Goal: Information Seeking & Learning: Learn about a topic

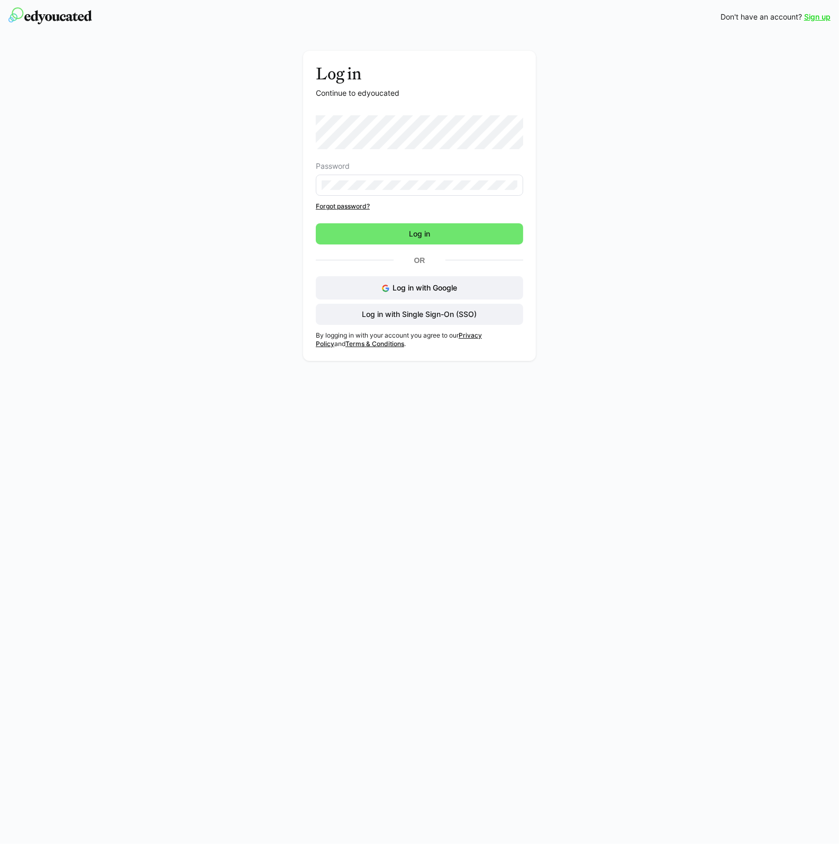
drag, startPoint x: 390, startPoint y: 559, endPoint x: 474, endPoint y: 199, distance: 368.8
click at [393, 559] on div "Sign up Don't have an account? Sign up Log in Continue to edyoucated Password F…" at bounding box center [419, 422] width 839 height 844
click at [453, 318] on span "Log in with Single Sign-On (SSO)" at bounding box center [420, 314] width 118 height 11
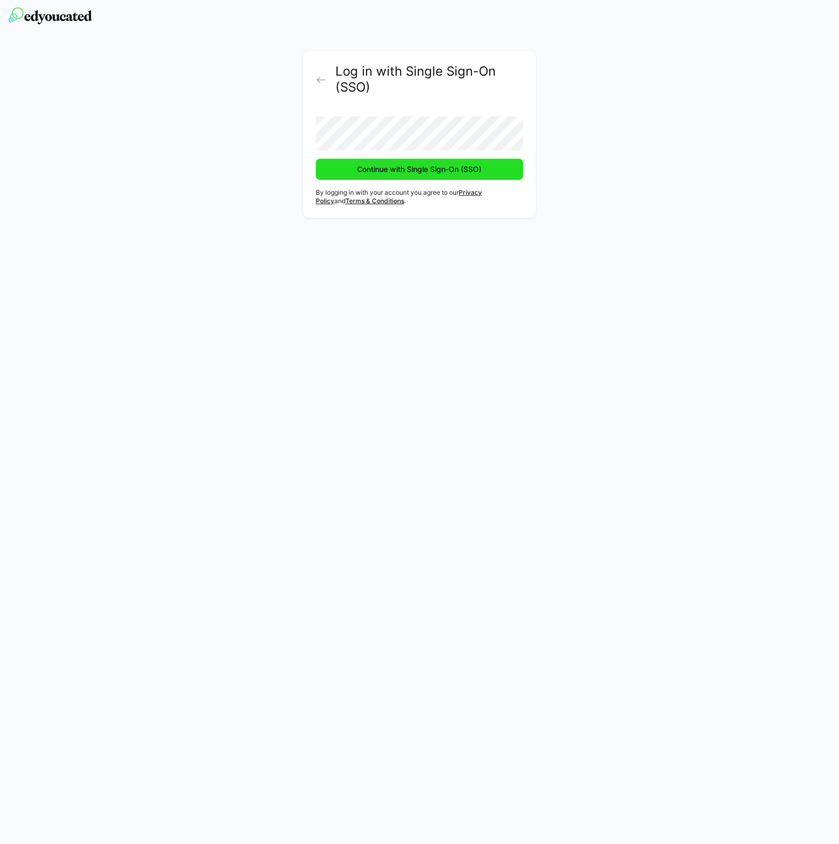
click at [399, 170] on span "Continue with Single Sign-On (SSO)" at bounding box center [419, 169] width 127 height 11
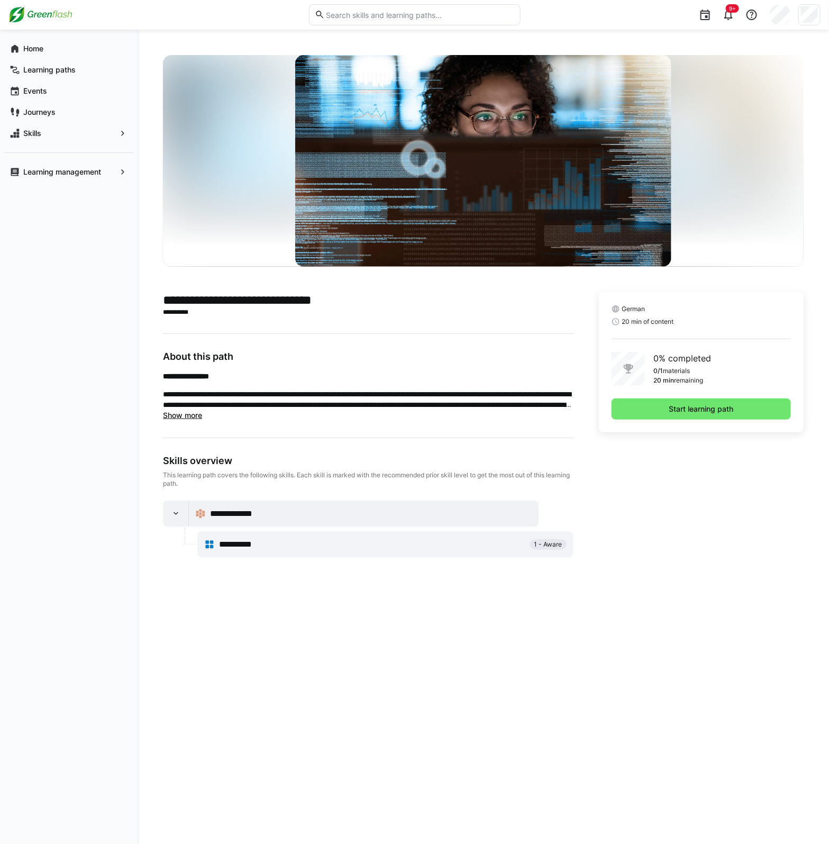
click at [306, 315] on p "**********" at bounding box center [368, 312] width 410 height 8
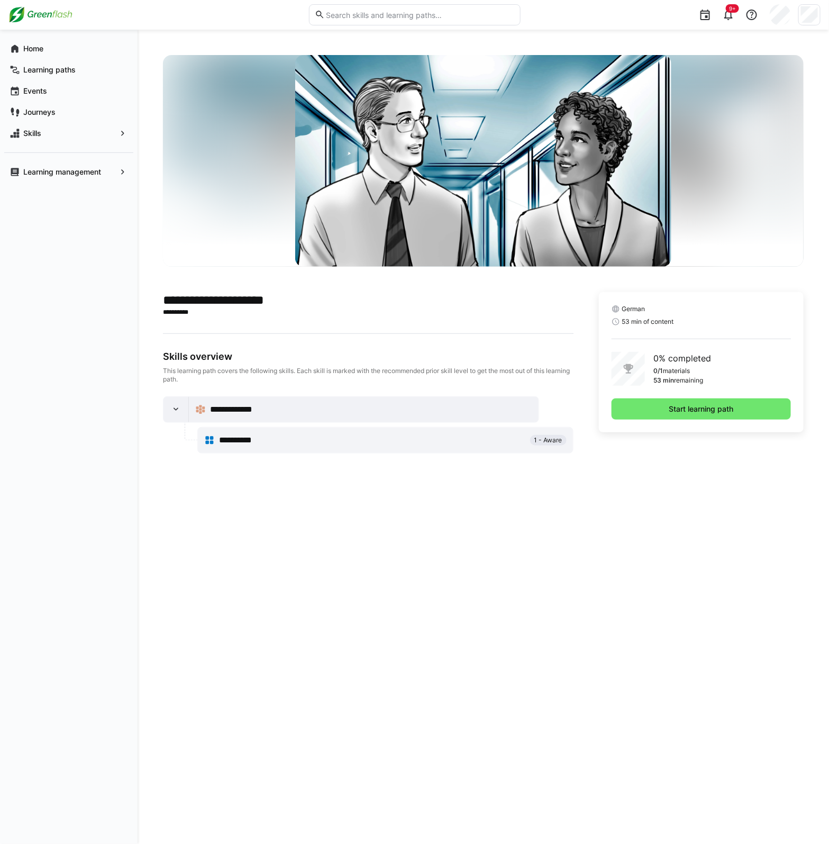
click at [662, 397] on div "German 53 min of content 0% completed 0/1 materials 53 min remaining Start lear…" at bounding box center [701, 362] width 205 height 140
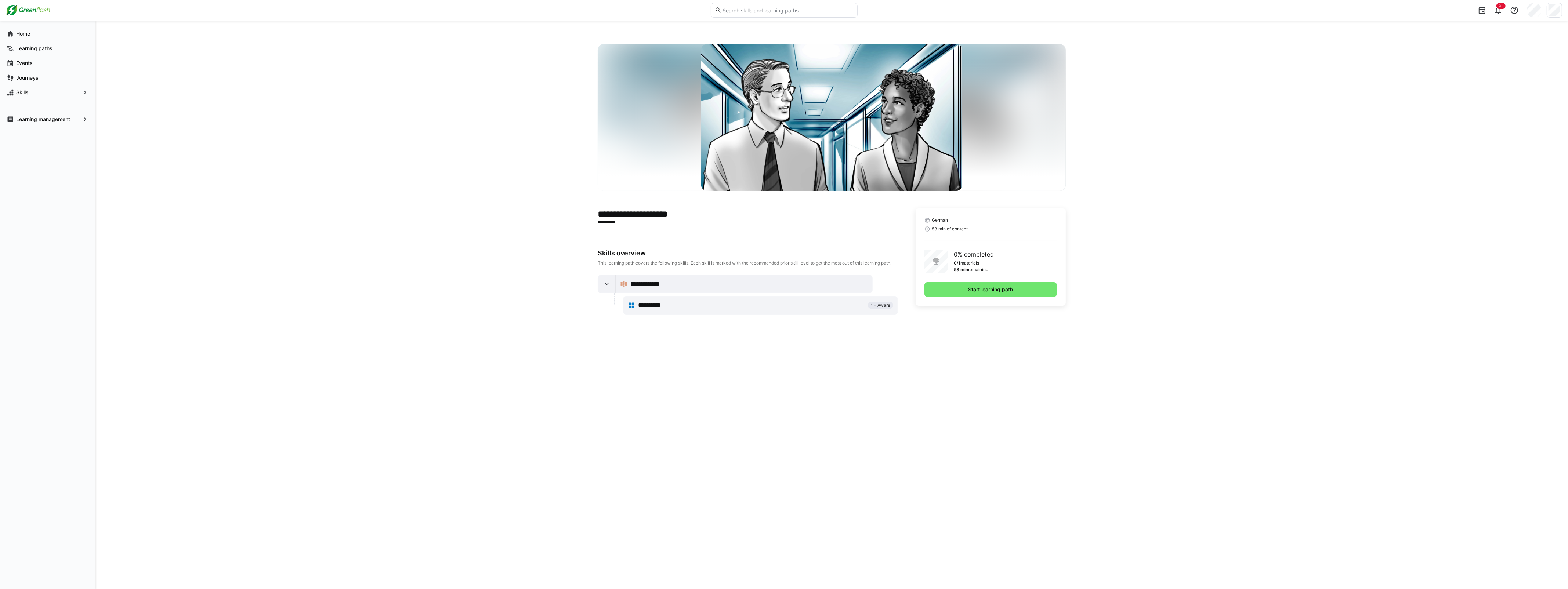
click at [259, 201] on div "**********" at bounding box center [832, 305] width 1472 height 568
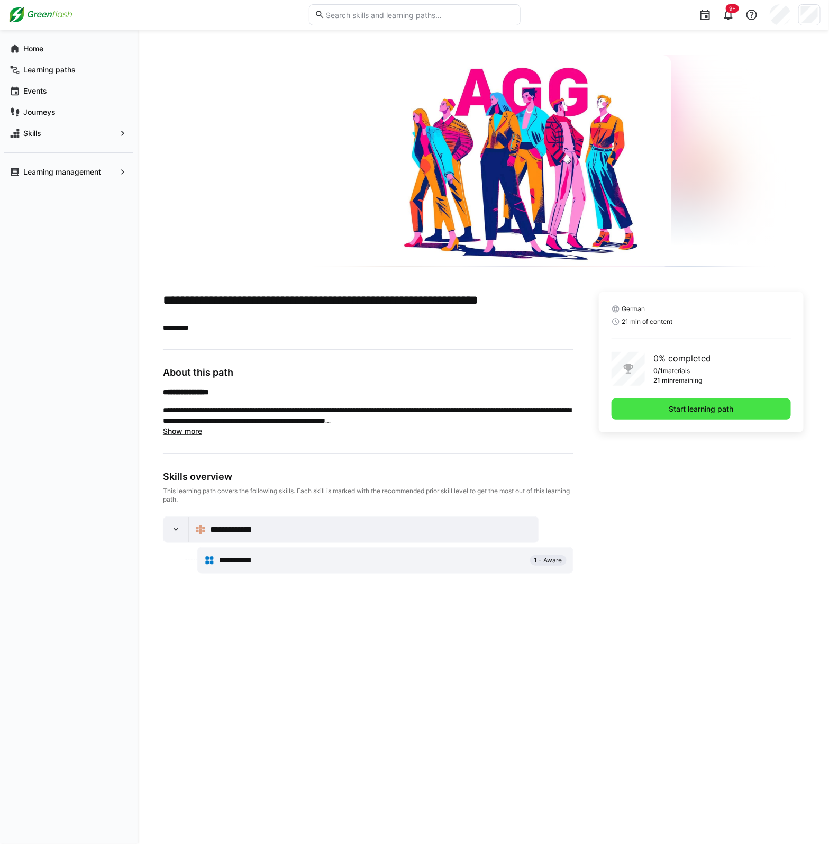
click at [663, 411] on span "Start learning path" at bounding box center [700, 408] width 179 height 21
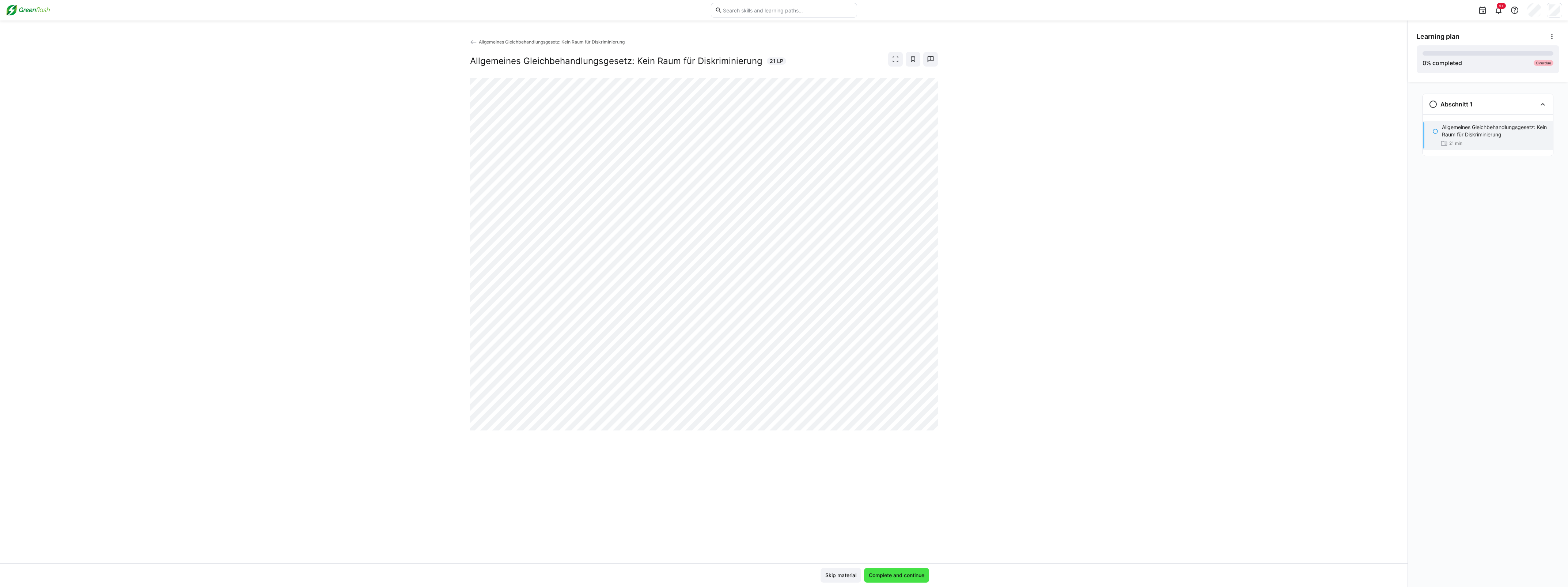
click at [579, 576] on span "Complete and continue" at bounding box center [897, 575] width 58 height 8
drag, startPoint x: 119, startPoint y: 386, endPoint x: 152, endPoint y: 368, distance: 37.6
click at [120, 386] on div "Allgemeines Gleichbehandlungsgesetz: Kein Raum für Diskriminierung Allgemeines …" at bounding box center [703, 300] width 1408 height 525
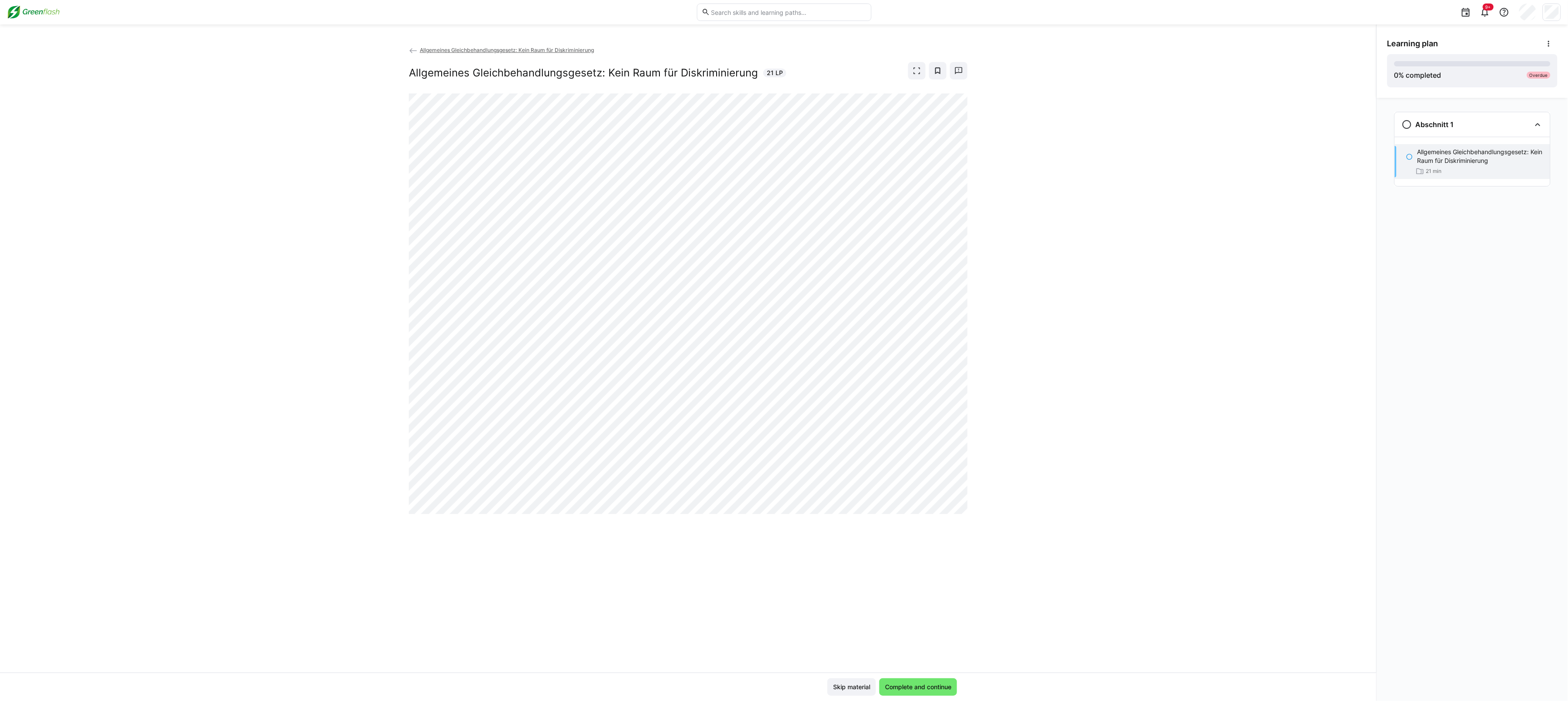
click at [339, 498] on div "Allgemeines Gleichbehandlungsgesetz: Kein Raum für Diskriminierung Allgemeines …" at bounding box center [688, 358] width 1377 height 627
click at [692, 616] on div "Allgemeines Gleichbehandlungsgesetz: Kein Raum für Diskriminierung Allgemeines …" at bounding box center [688, 358] width 1377 height 627
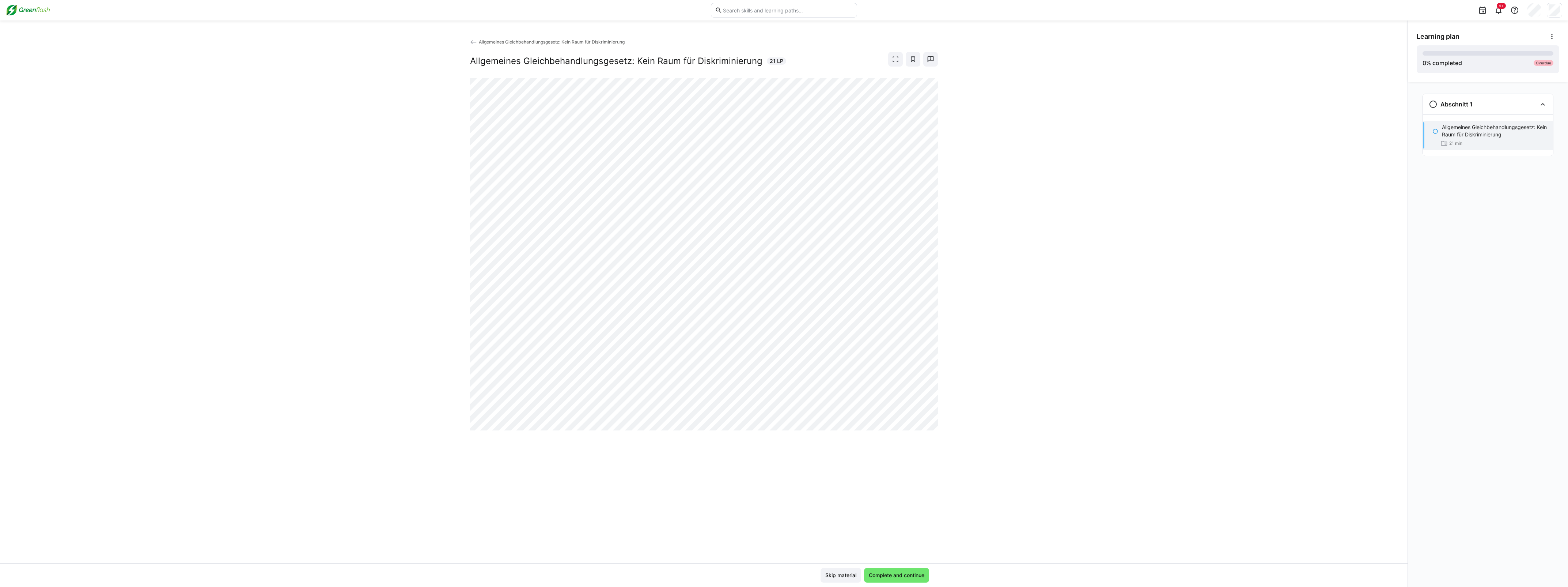
click at [579, 476] on div "Allgemeines Gleichbehandlungsgesetz: Kein Raum für Diskriminierung Allgemeines …" at bounding box center [703, 300] width 1408 height 525
click at [397, 287] on div "Allgemeines Gleichbehandlungsgesetz: Kein Raum für Diskriminierung Allgemeines …" at bounding box center [703, 300] width 1408 height 525
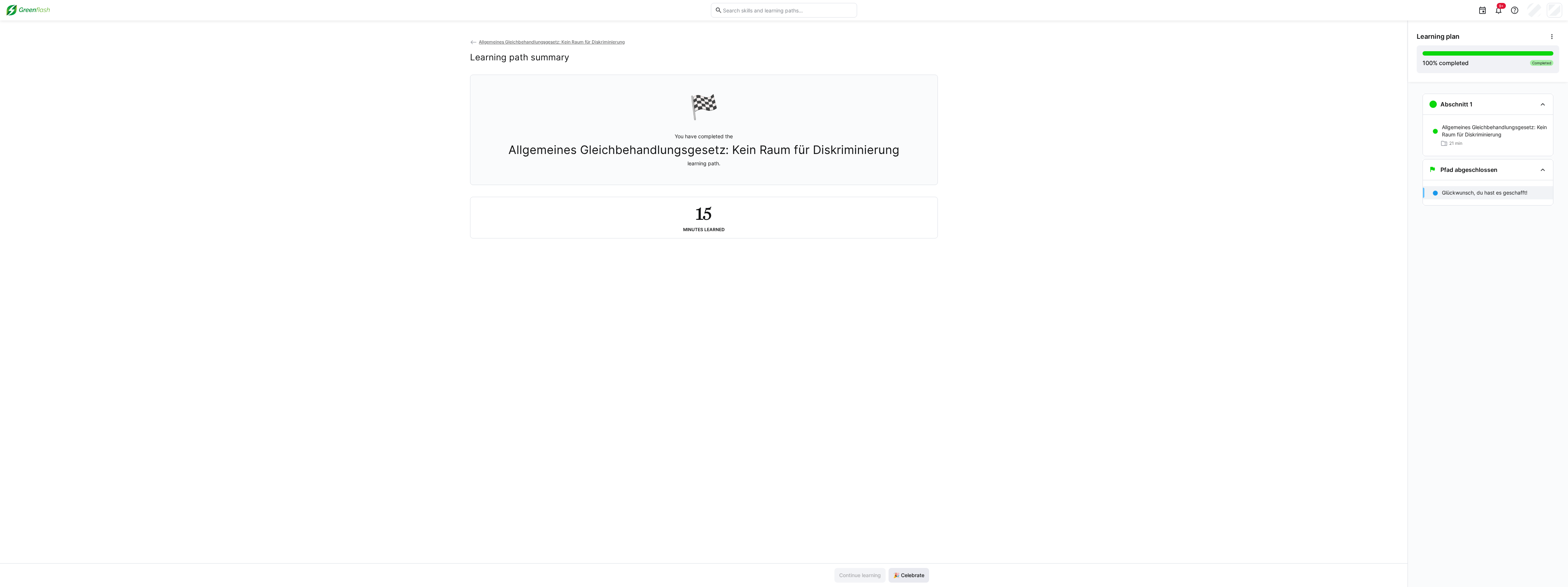
click at [579, 572] on span "🎉 Celebrate" at bounding box center [909, 575] width 33 height 8
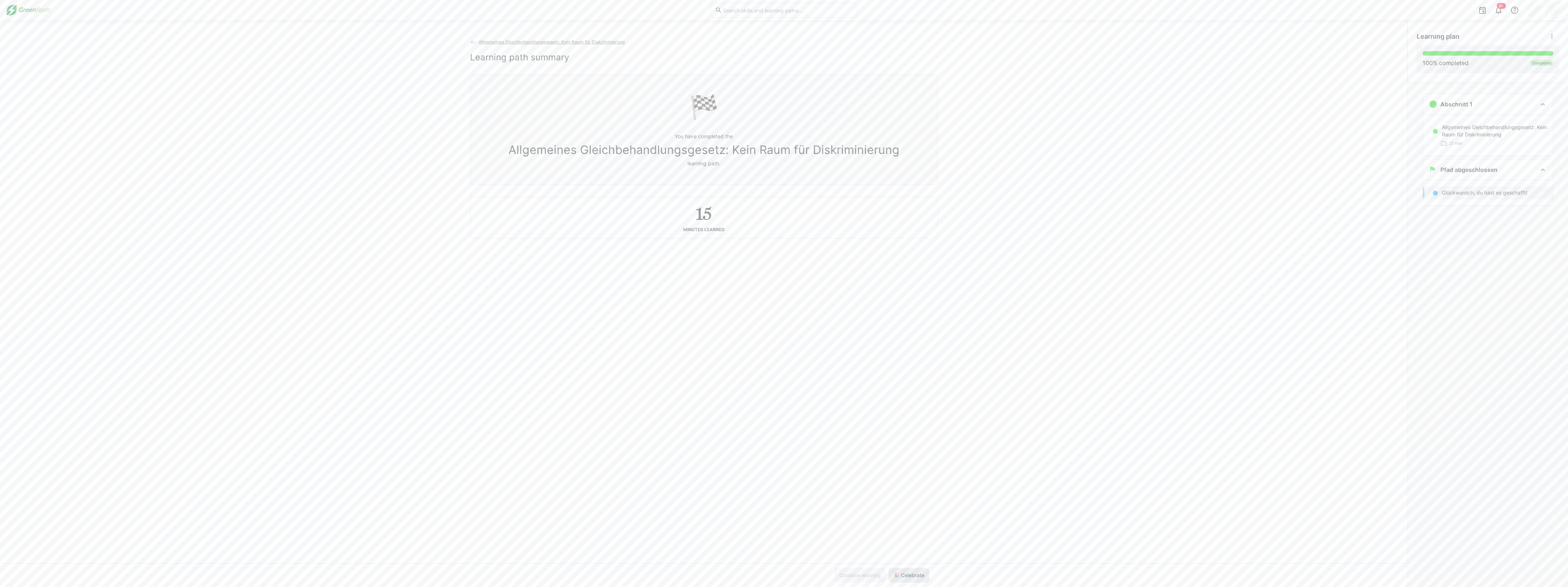
click at [579, 573] on span "🎉 Celebrate" at bounding box center [909, 575] width 33 height 8
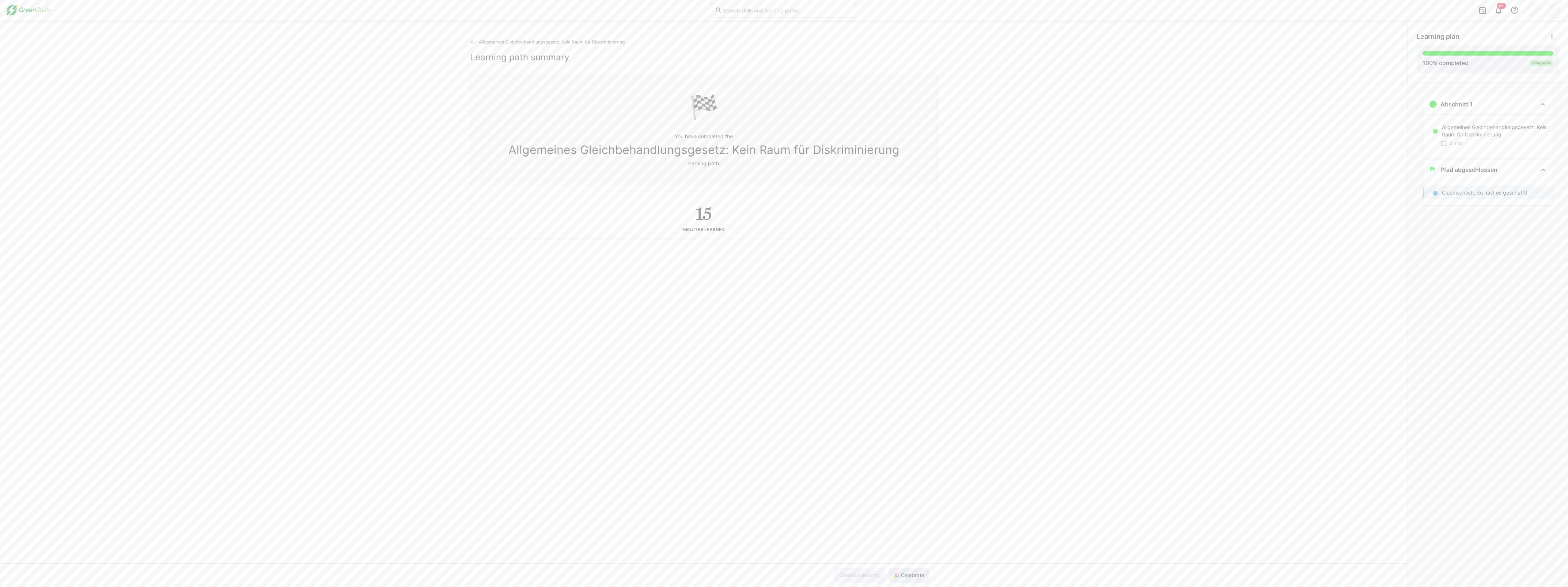
click at [579, 573] on span "🎉 Celebrate" at bounding box center [909, 575] width 33 height 8
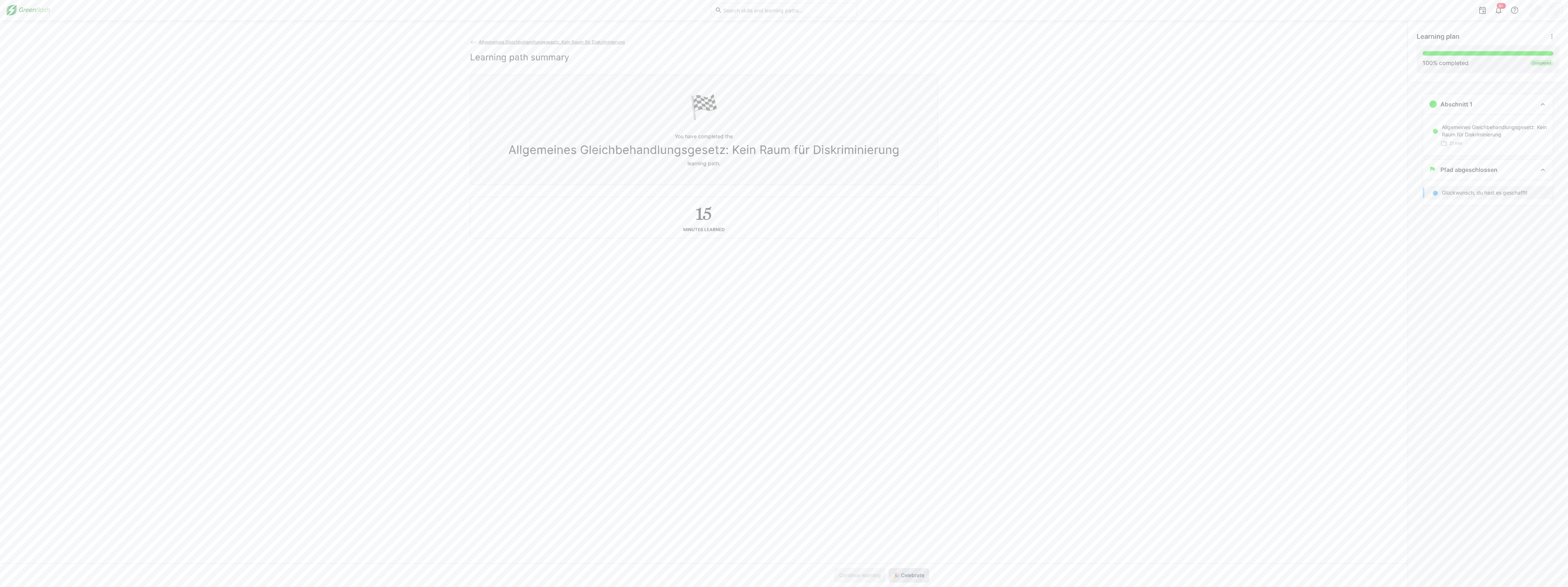
click at [579, 573] on span "🎉 Celebrate" at bounding box center [909, 575] width 33 height 8
click at [579, 572] on span "🎉 Celebrate" at bounding box center [909, 575] width 33 height 8
click at [579, 571] on span "🎉 Celebrate" at bounding box center [909, 575] width 41 height 15
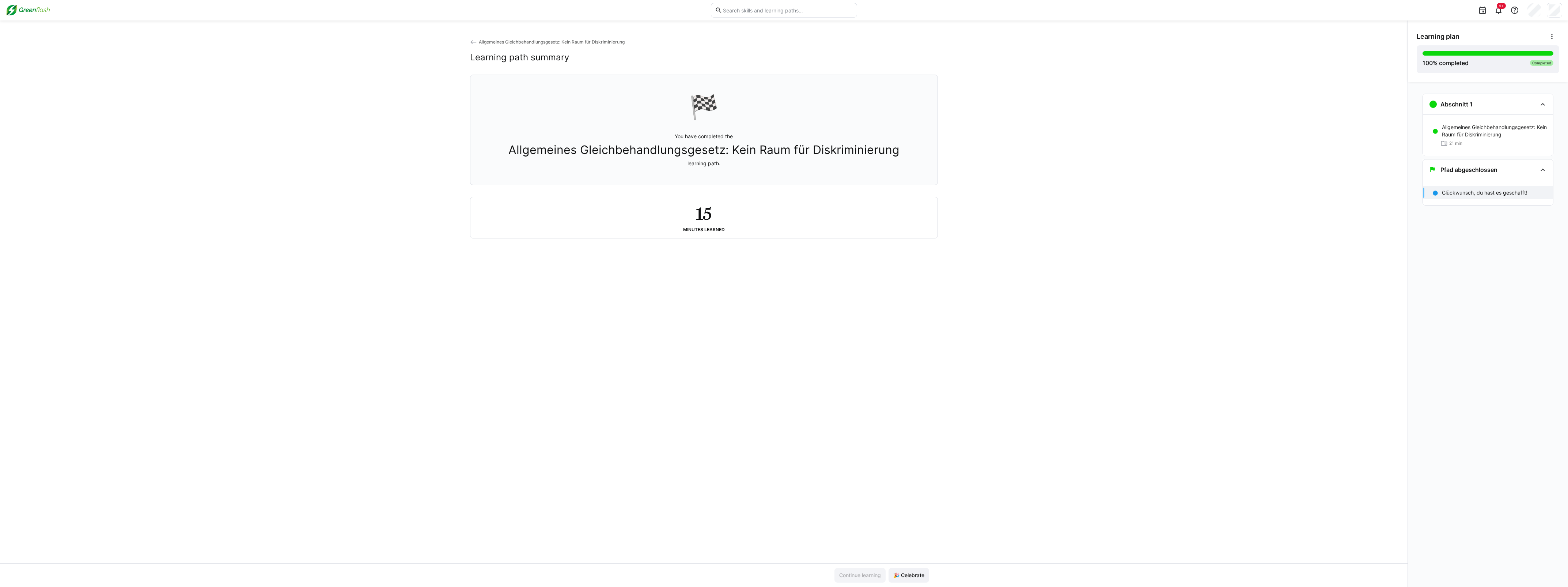
drag, startPoint x: 726, startPoint y: 220, endPoint x: 699, endPoint y: 220, distance: 27.0
click at [579, 224] on div "15 Minutes learned" at bounding box center [703, 218] width 455 height 29
click at [579, 206] on div "15 Minutes learned" at bounding box center [703, 218] width 455 height 29
drag, startPoint x: 587, startPoint y: 39, endPoint x: 587, endPoint y: 63, distance: 24.0
click at [579, 39] on span "Allgemeines Gleichbehandlungsgesetz: Kein Raum für Diskriminierung" at bounding box center [551, 42] width 146 height 6
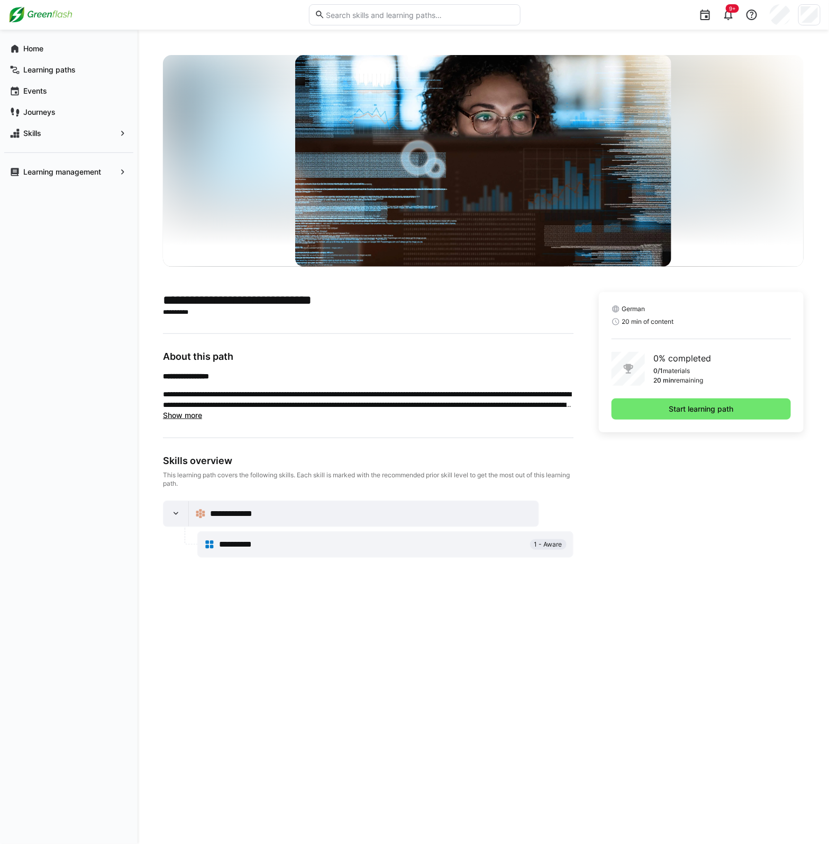
click at [345, 746] on app-learning-path-details-component "**********" at bounding box center [483, 436] width 640 height 763
